Goal: Check status: Check status

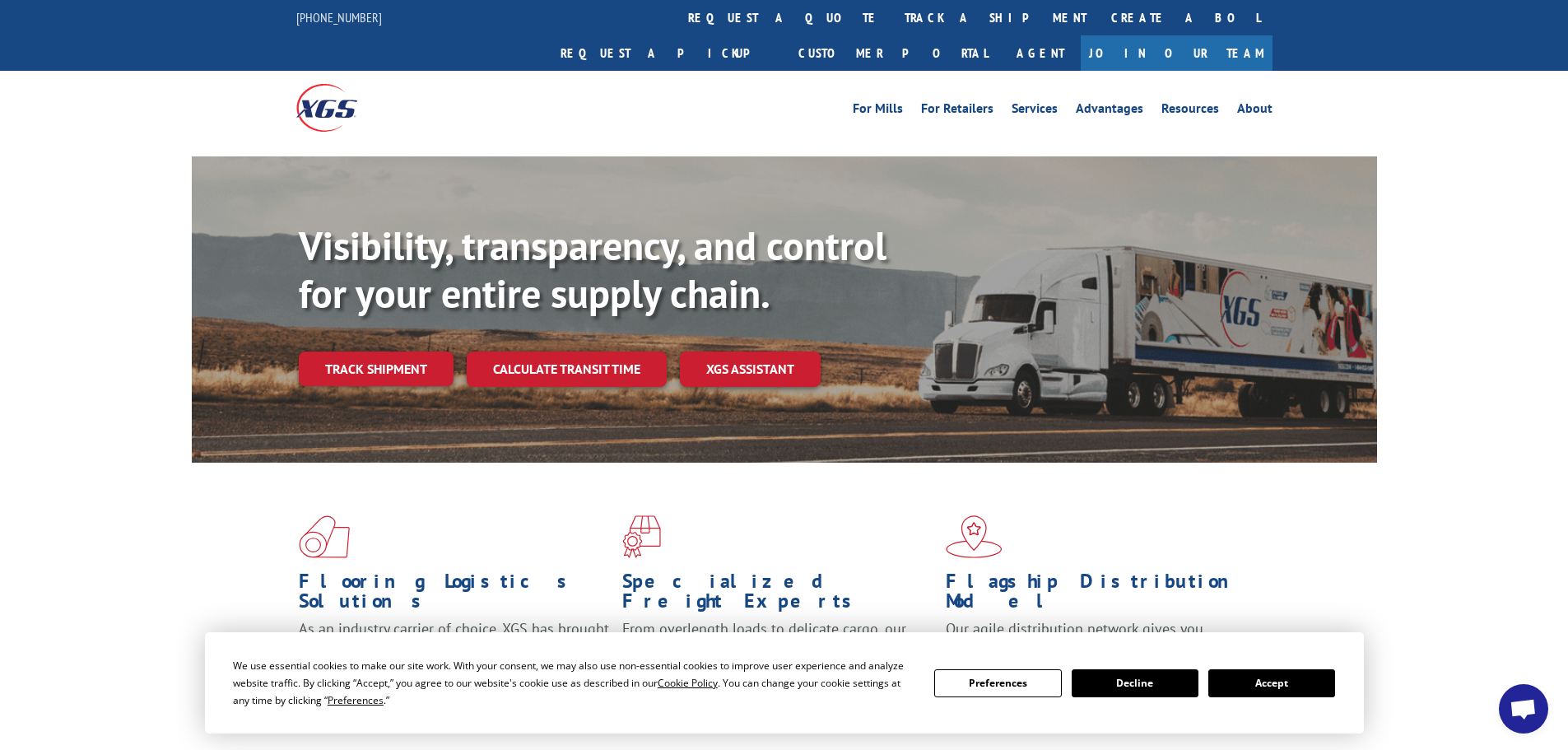
click at [375, 353] on div "Visibility, transparency, and control for your entire supply chain. Track shipm…" at bounding box center [838, 337] width 1078 height 229
click at [378, 351] on link "Track shipment" at bounding box center [376, 368] width 155 height 34
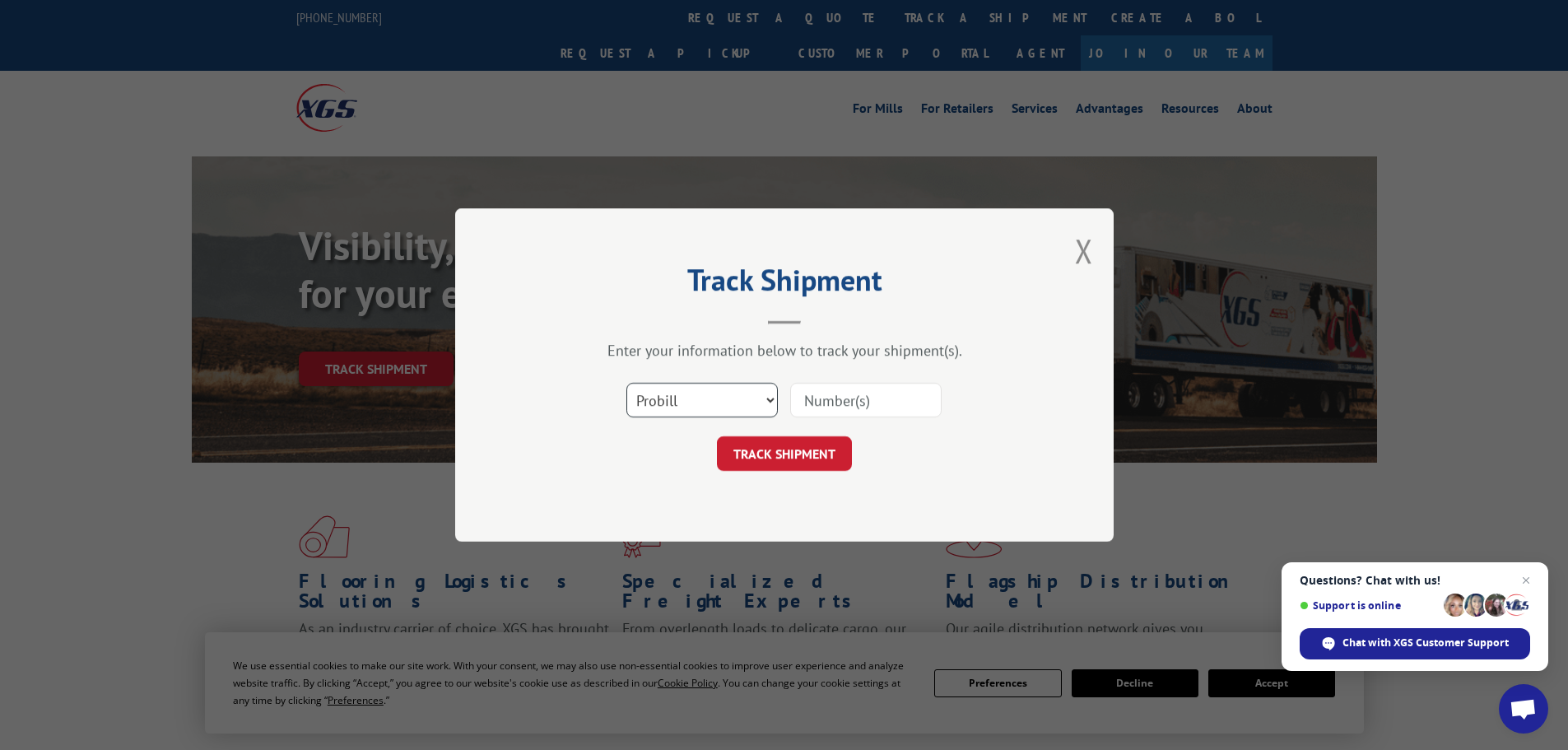
click at [769, 391] on select "Select category... Probill BOL PO" at bounding box center [702, 400] width 151 height 34
select select "po"
click at [627, 383] on select "Select category... Probill BOL PO" at bounding box center [702, 400] width 151 height 34
paste input "36549701"
type input "36549701"
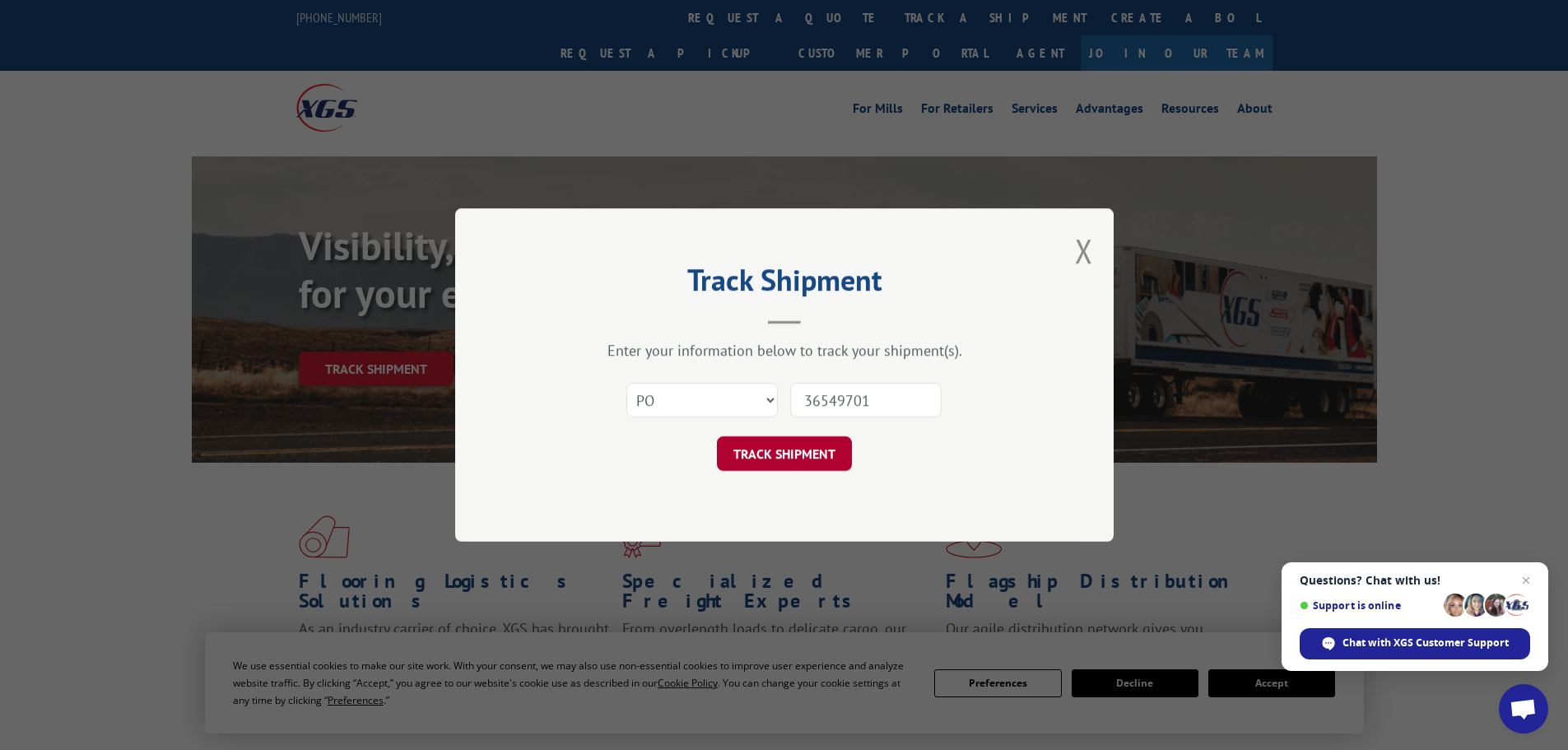
click at [750, 453] on button "TRACK SHIPMENT" at bounding box center [784, 453] width 135 height 34
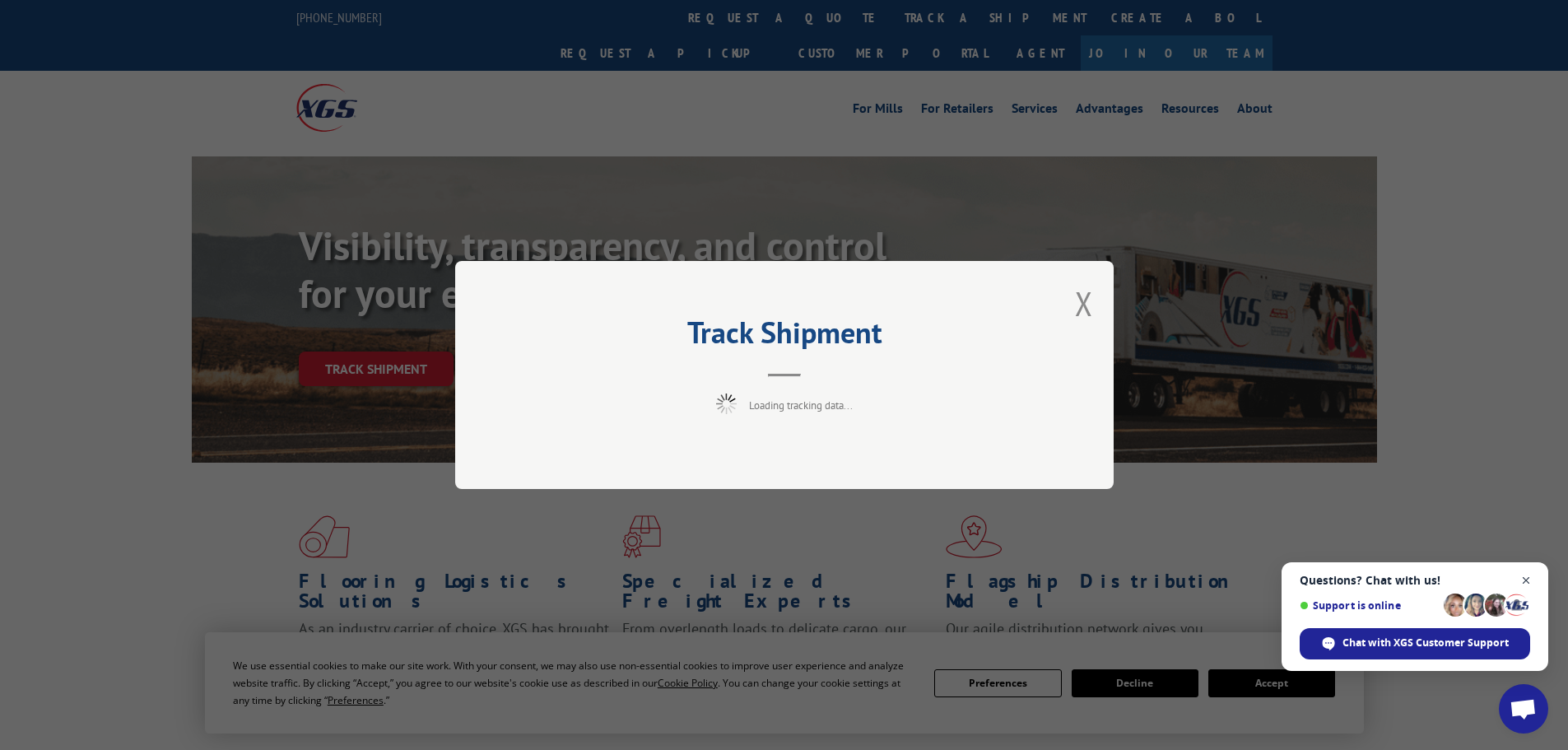
click at [1523, 577] on span "Close chat" at bounding box center [1526, 580] width 20 height 20
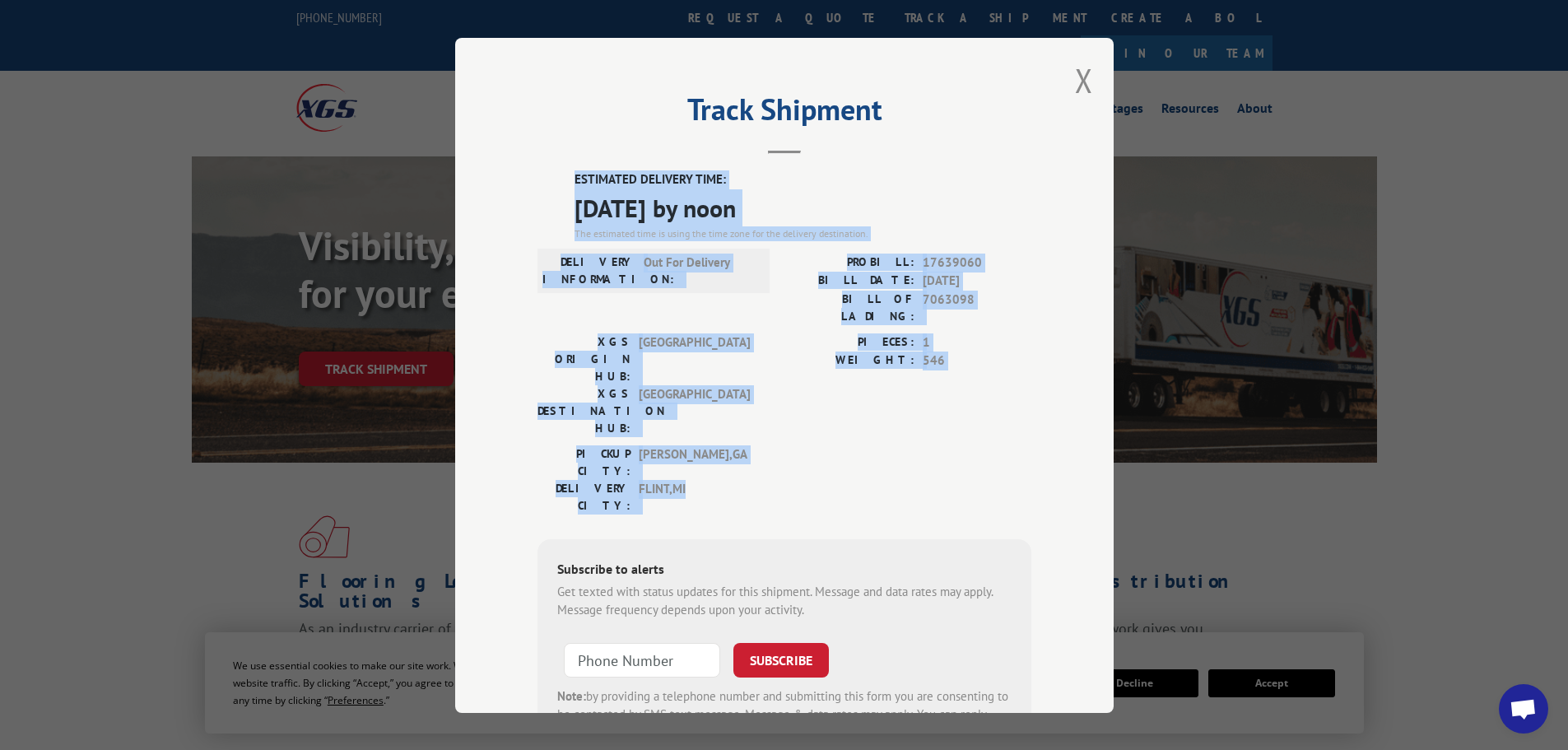
drag, startPoint x: 722, startPoint y: 406, endPoint x: 568, endPoint y: 180, distance: 273.5
click at [568, 180] on div "ESTIMATED DELIVERY TIME: [DATE] by noon The estimated time is using the time zo…" at bounding box center [784, 466] width 494 height 592
copy div "ESTIMATED DELIVERY TIME: [DATE] by noon The estimated time is using the time zo…"
click at [1075, 76] on button "Close modal" at bounding box center [1084, 81] width 18 height 44
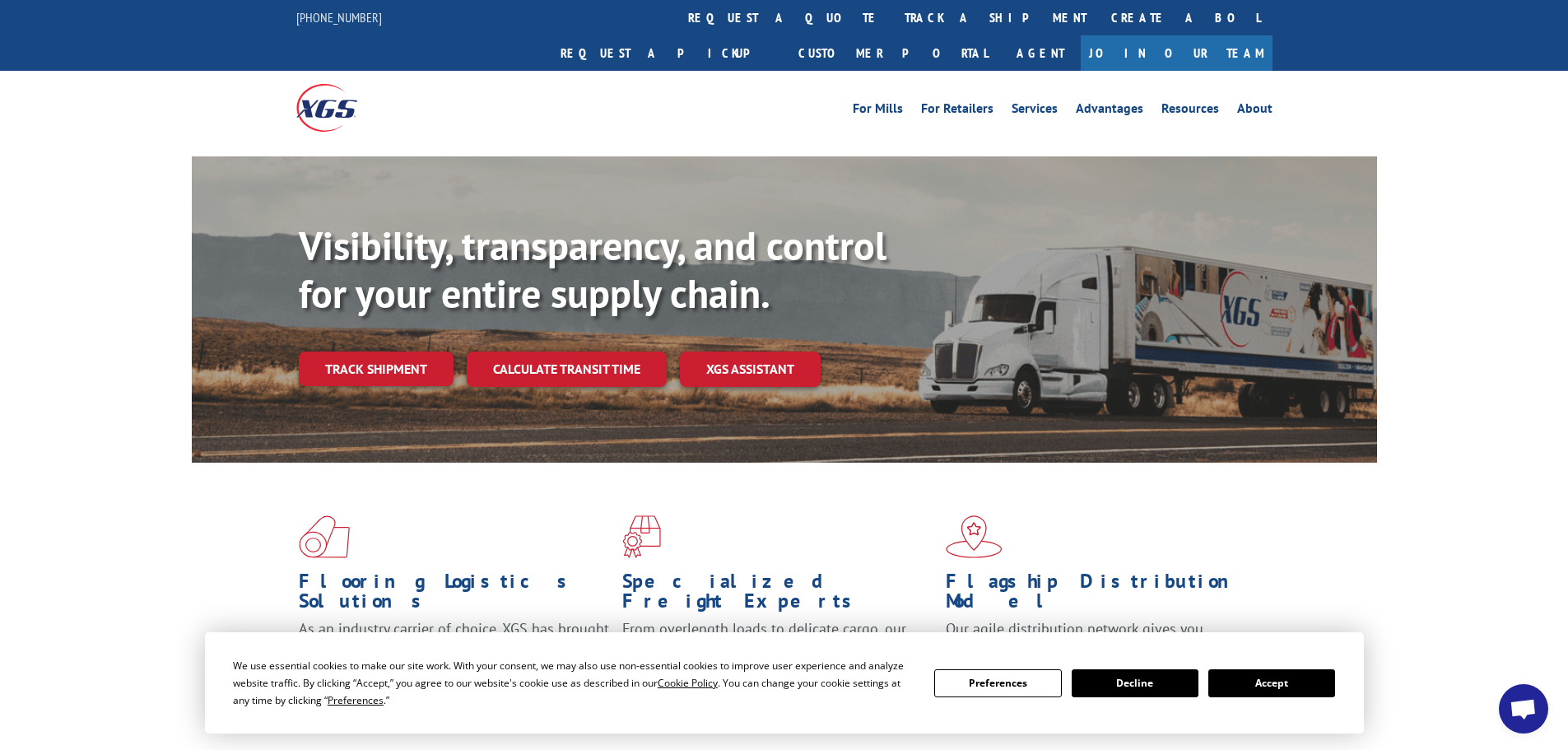
click at [320, 351] on link "Track shipment" at bounding box center [376, 368] width 155 height 34
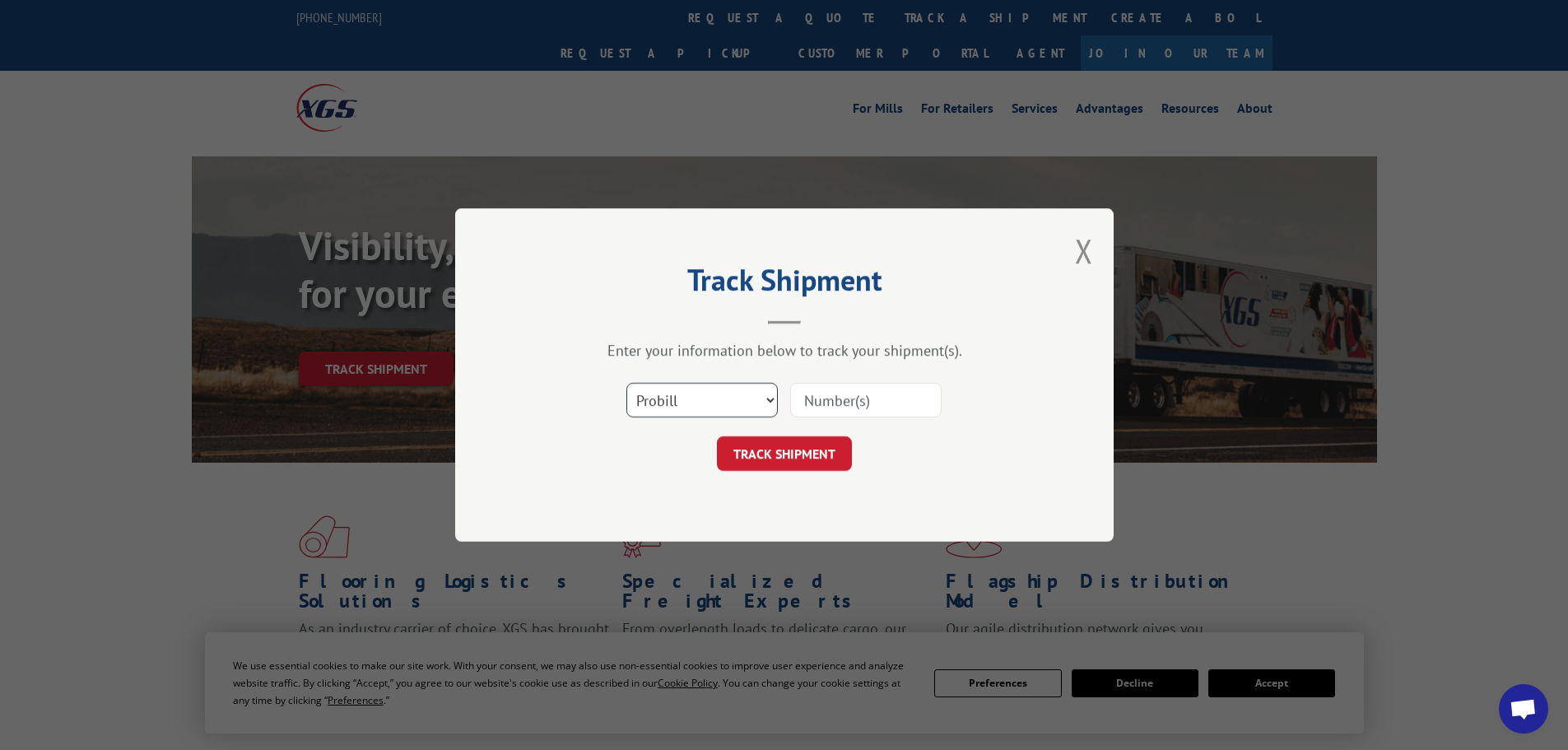
click at [773, 393] on select "Select category... Probill BOL PO" at bounding box center [702, 400] width 151 height 34
select select "po"
click at [627, 383] on select "Select category... Probill BOL PO" at bounding box center [702, 400] width 151 height 34
paste input "36549789"
type input "36549789"
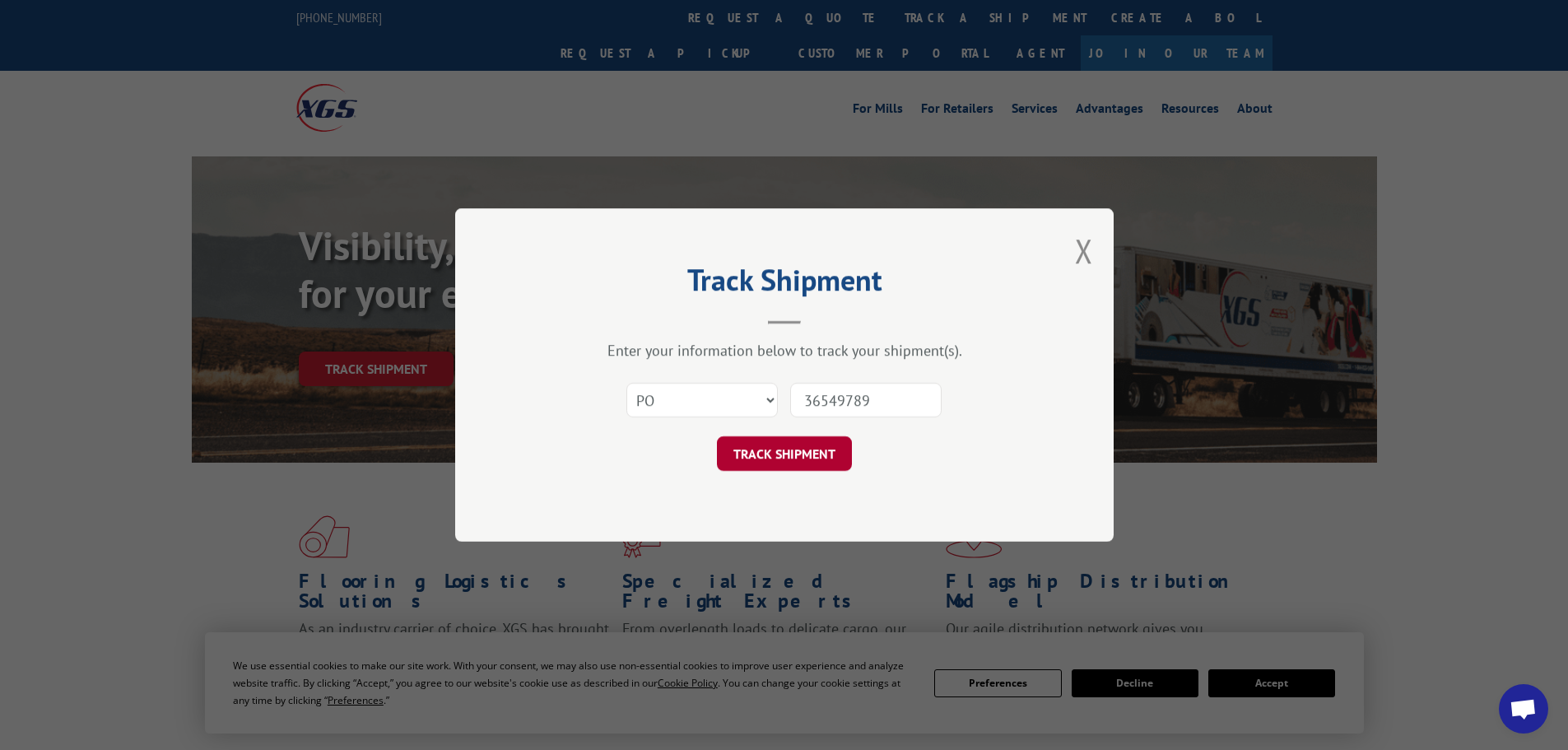
click at [753, 459] on button "TRACK SHIPMENT" at bounding box center [784, 453] width 135 height 34
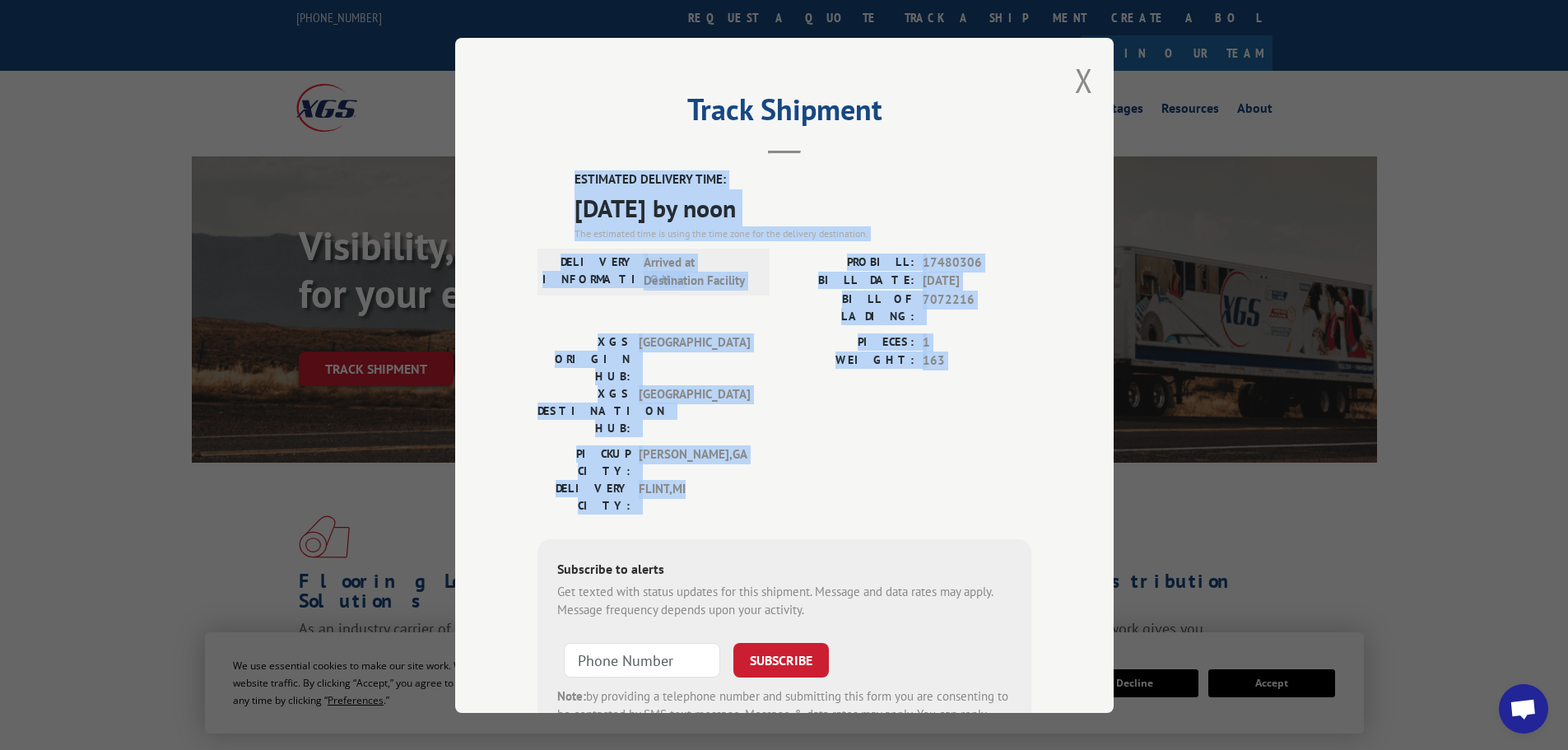
drag, startPoint x: 707, startPoint y: 408, endPoint x: 557, endPoint y: 170, distance: 281.3
click at [557, 170] on div "Track Shipment ESTIMATED DELIVERY TIME: [DATE] by noon The estimated time is us…" at bounding box center [784, 375] width 658 height 674
copy div "ESTIMATED DELIVERY TIME: [DATE] by noon The estimated time is using the time zo…"
click at [1083, 87] on button "Close modal" at bounding box center [1084, 81] width 18 height 44
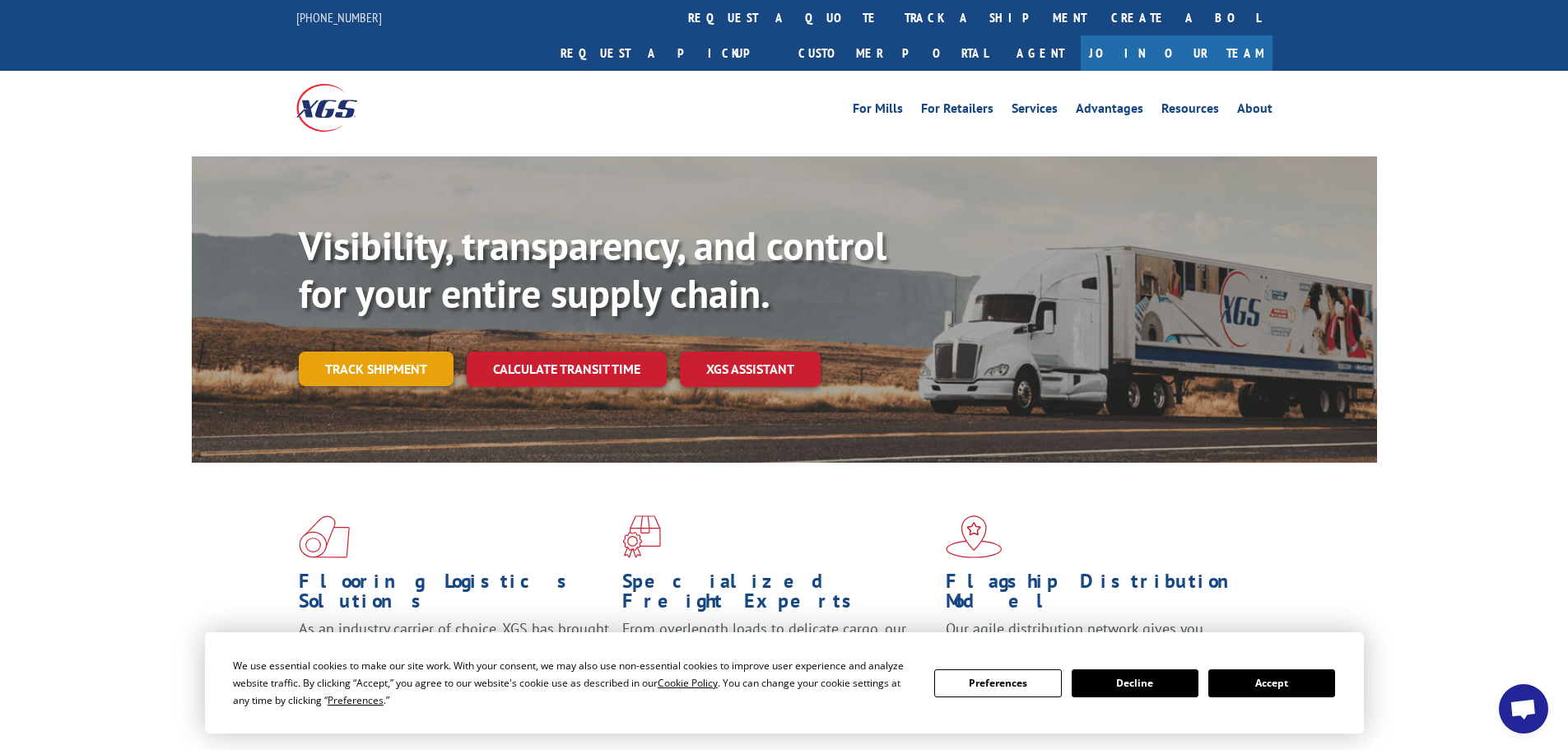
click at [402, 351] on link "Track shipment" at bounding box center [376, 368] width 155 height 34
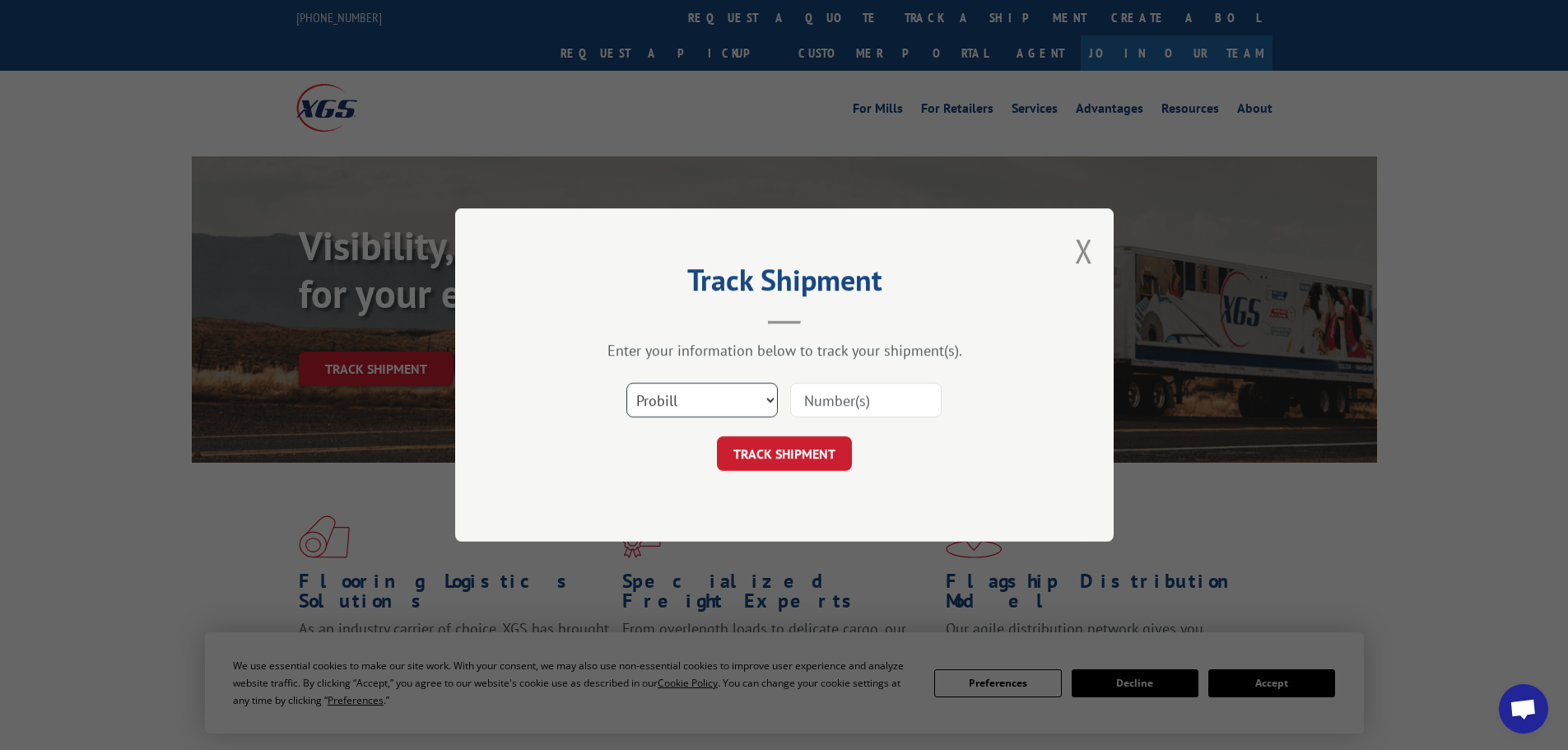
click at [736, 408] on select "Select category... Probill BOL PO" at bounding box center [702, 400] width 151 height 34
select select "po"
click at [627, 383] on select "Select category... Probill BOL PO" at bounding box center [702, 400] width 151 height 34
paste input "36549721"
type input "36549721"
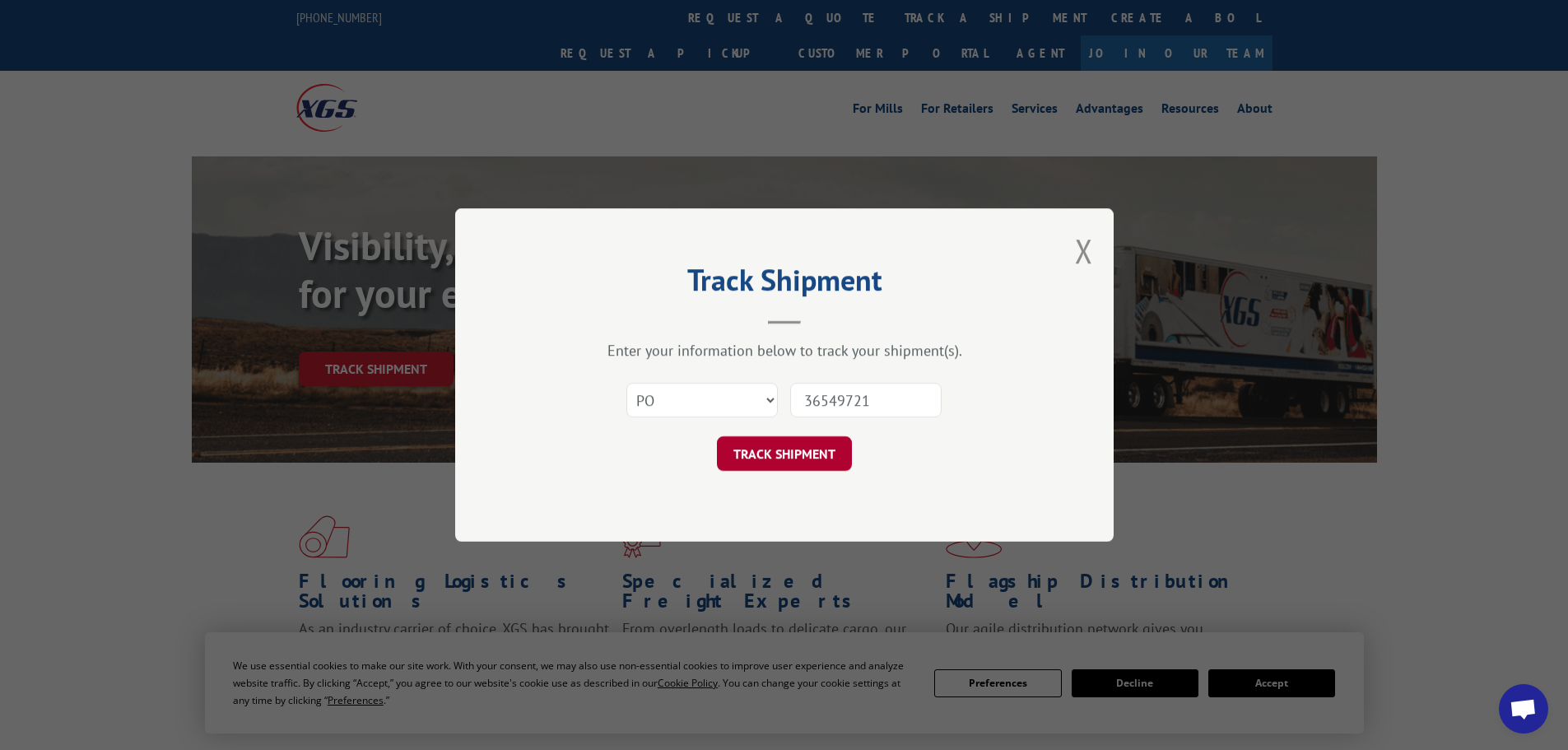
click at [782, 461] on button "TRACK SHIPMENT" at bounding box center [784, 453] width 135 height 34
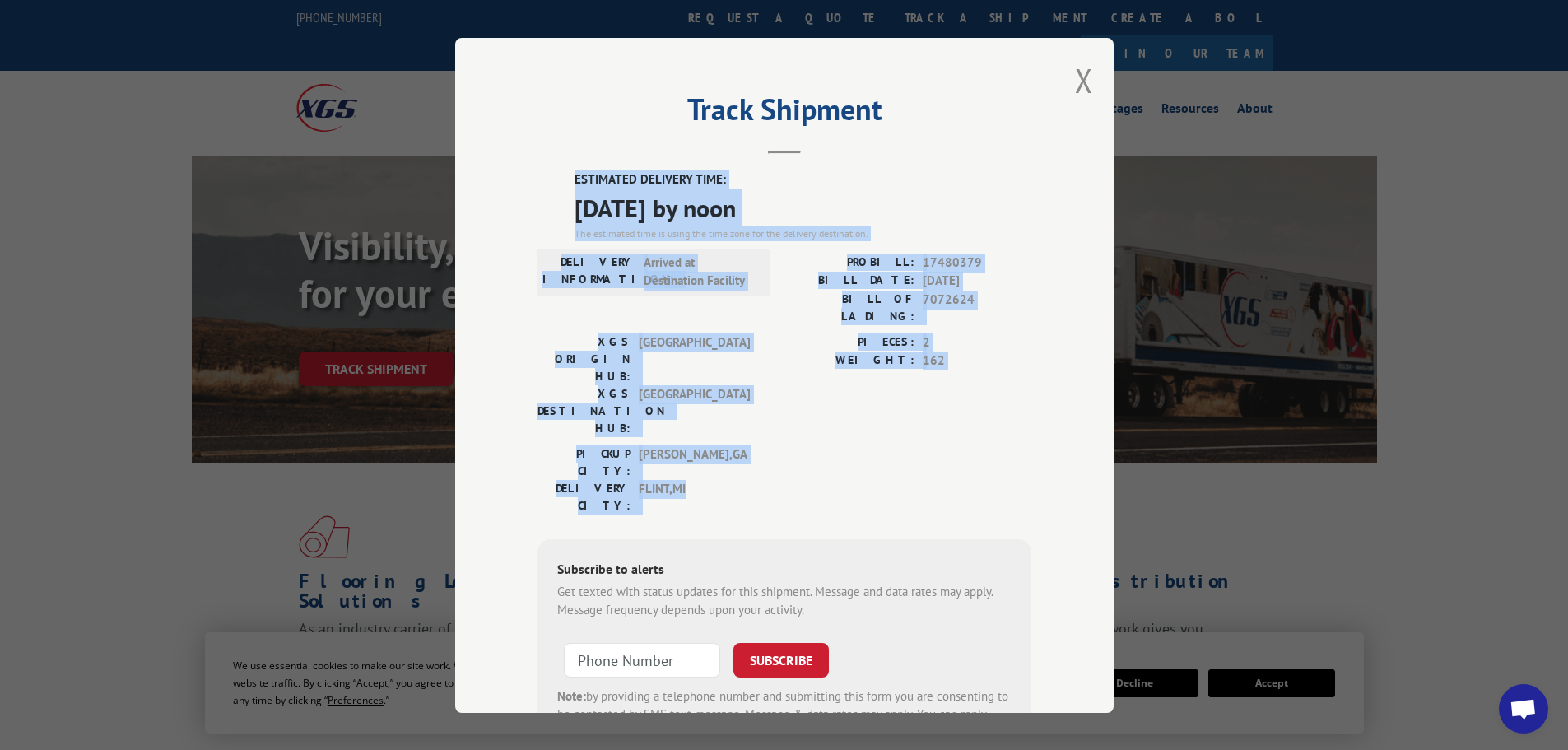
drag, startPoint x: 688, startPoint y: 402, endPoint x: 558, endPoint y: 186, distance: 252.1
click at [558, 186] on div "ESTIMATED DELIVERY TIME: [DATE] by noon The estimated time is using the time zo…" at bounding box center [784, 466] width 494 height 592
copy div "ESTIMATED DELIVERY TIME: [DATE] by noon The estimated time is using the time zo…"
click at [1076, 77] on button "Close modal" at bounding box center [1084, 81] width 18 height 44
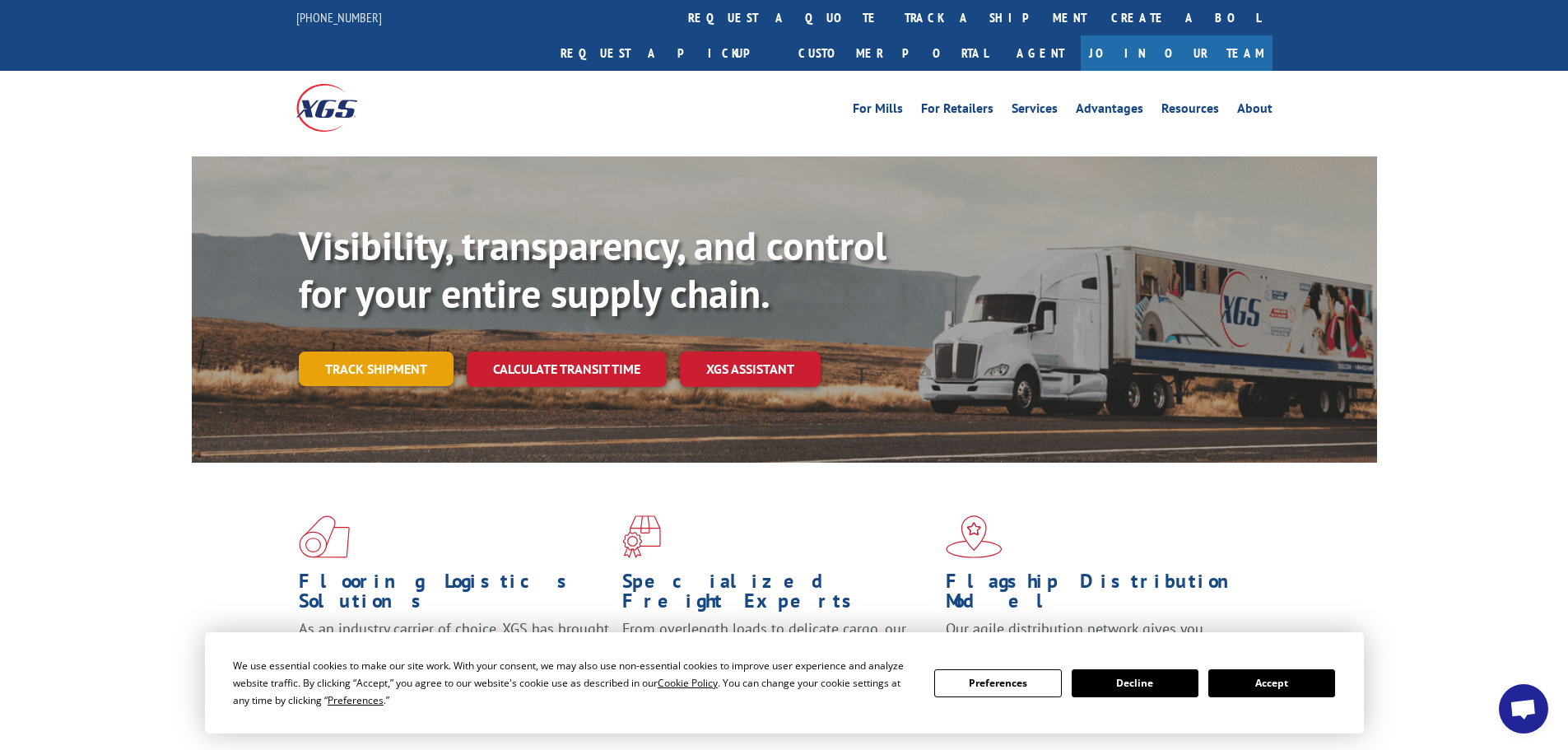
click at [375, 351] on link "Track shipment" at bounding box center [376, 368] width 155 height 34
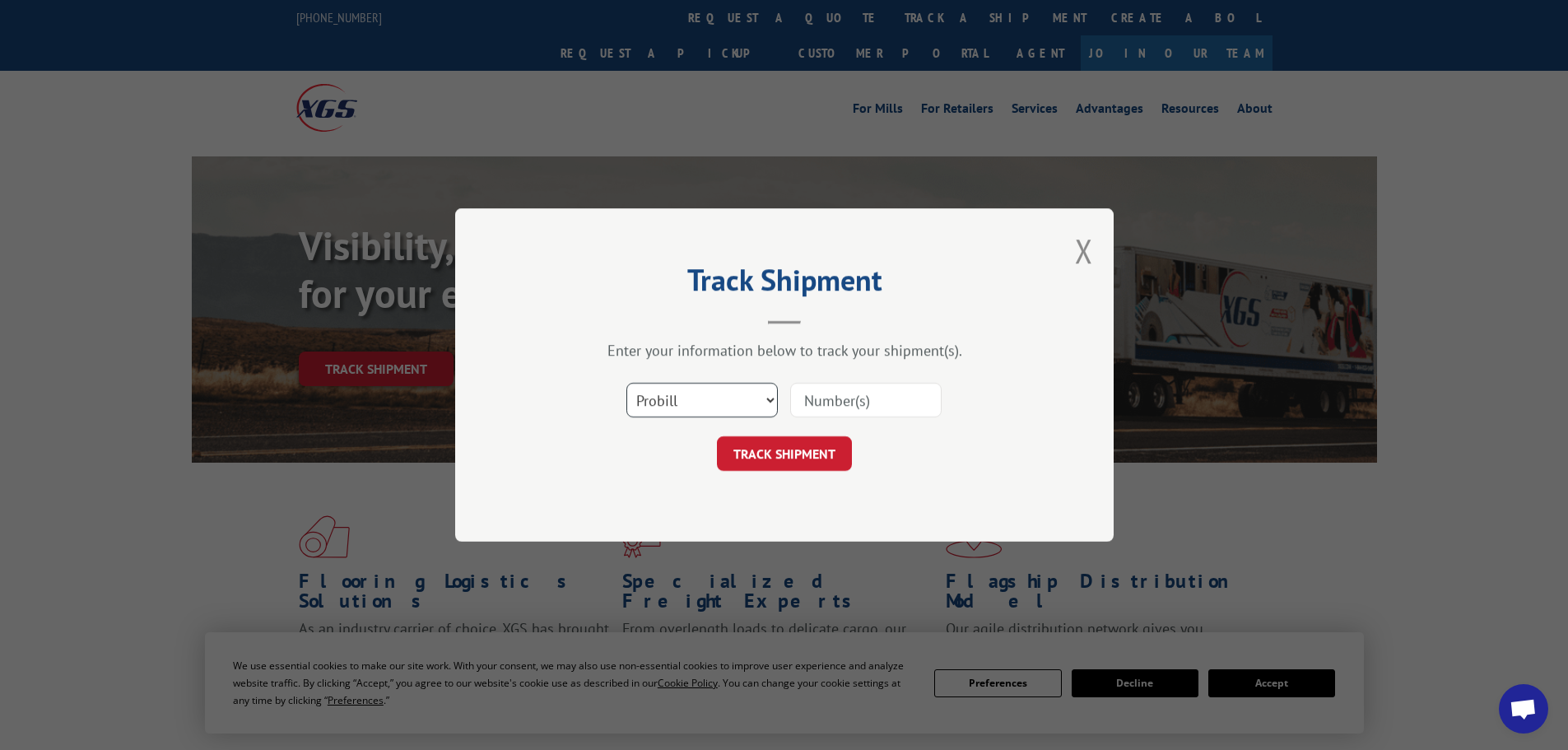
click at [713, 412] on select "Select category... Probill BOL PO" at bounding box center [702, 400] width 151 height 34
select select "po"
click at [627, 383] on select "Select category... Probill BOL PO" at bounding box center [702, 400] width 151 height 34
paste input "36549804"
type input "36549804"
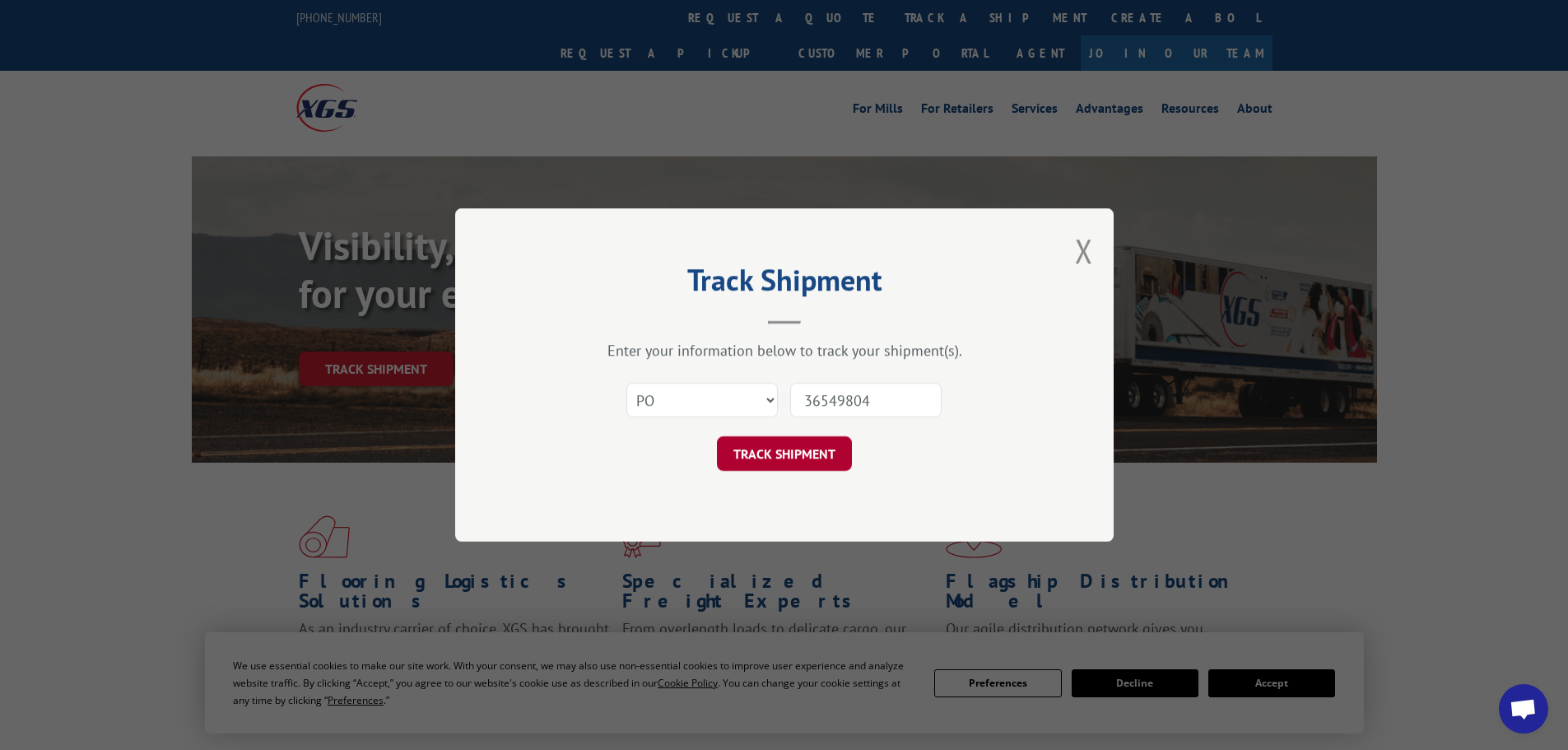
click at [771, 450] on button "TRACK SHIPMENT" at bounding box center [784, 453] width 135 height 34
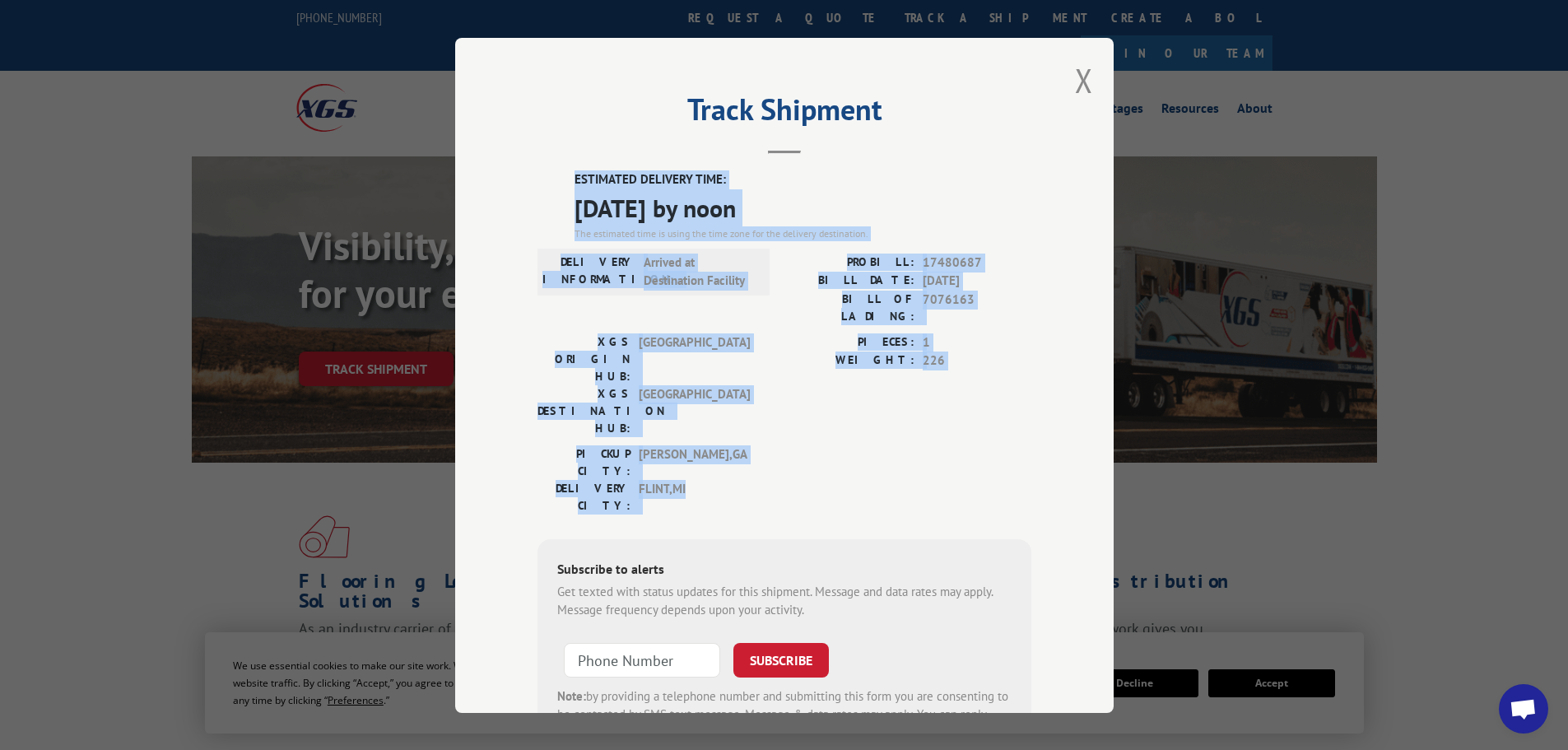
drag, startPoint x: 699, startPoint y: 405, endPoint x: 560, endPoint y: 181, distance: 263.6
click at [560, 181] on div "ESTIMATED DELIVERY TIME: [DATE] by noon The estimated time is using the time zo…" at bounding box center [784, 466] width 494 height 592
copy div "ESTIMATED DELIVERY TIME: [DATE] by noon The estimated time is using the time zo…"
